Goal: Consume media (video, audio)

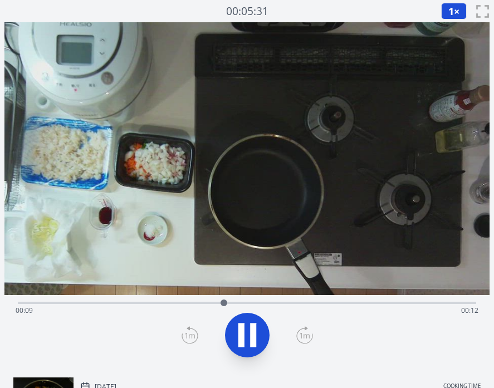
click at [330, 303] on div "Time elapsed: 00:09 Time remaining: 00:12" at bounding box center [247, 311] width 463 height 18
click at [397, 304] on div "Time elapsed: 00:15 Time remaining: 00:07" at bounding box center [247, 311] width 463 height 18
click at [241, 337] on icon at bounding box center [241, 336] width 6 height 24
click at [106, 300] on div "Time elapsed: 00:21 Time remaining: 00:01" at bounding box center [247, 301] width 458 height 13
click at [248, 329] on icon at bounding box center [247, 335] width 31 height 31
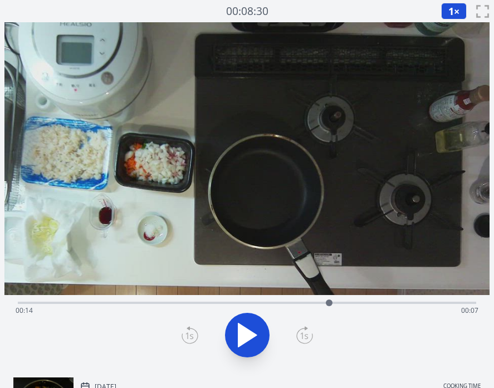
click at [248, 329] on icon at bounding box center [247, 335] width 31 height 31
click at [247, 332] on icon at bounding box center [247, 335] width 31 height 31
click at [451, 14] on span "1" at bounding box center [451, 10] width 6 height 13
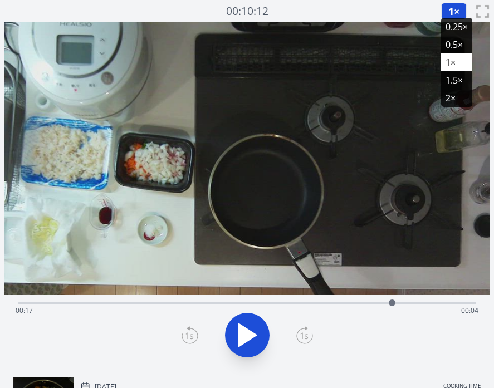
click at [457, 31] on li "0.25×" at bounding box center [456, 27] width 31 height 18
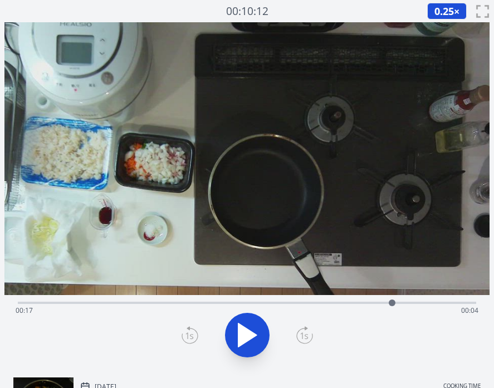
click at [189, 300] on div "Time elapsed: 00:17 Time remaining: 00:04" at bounding box center [247, 301] width 458 height 13
click at [257, 298] on div "Time elapsed: 00:08 Time remaining: 00:14" at bounding box center [247, 301] width 458 height 13
click at [288, 304] on div "Time elapsed: 00:11 Time remaining: 00:11" at bounding box center [247, 311] width 463 height 18
click at [238, 336] on icon at bounding box center [247, 335] width 18 height 23
click at [253, 334] on icon at bounding box center [253, 336] width 6 height 24
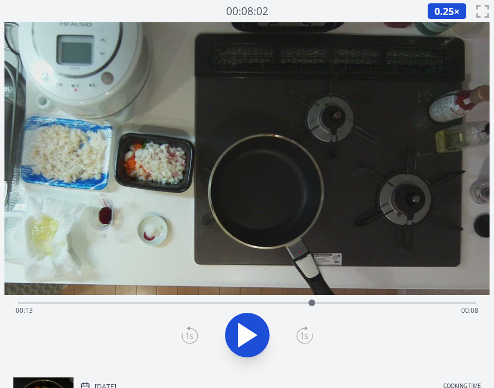
click at [187, 333] on icon at bounding box center [189, 336] width 8 height 7
click at [190, 335] on icon at bounding box center [190, 335] width 17 height 18
click at [238, 334] on icon at bounding box center [247, 335] width 18 height 23
click at [185, 331] on icon at bounding box center [190, 335] width 17 height 18
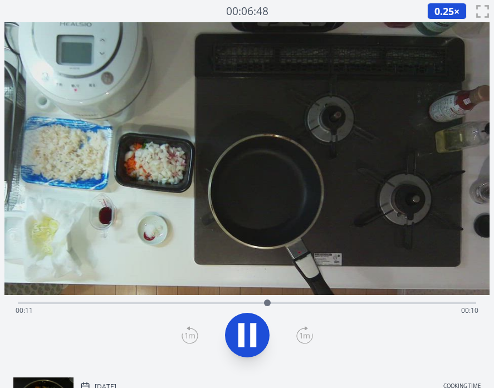
click at [185, 331] on icon at bounding box center [190, 335] width 17 height 18
click at [250, 337] on icon at bounding box center [253, 336] width 6 height 24
